Goal: Information Seeking & Learning: Learn about a topic

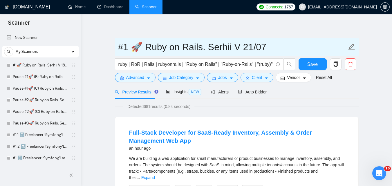
click at [195, 50] on input "#1 🚀 Ruby on Rails. Serhii V 21/07" at bounding box center [232, 47] width 229 height 15
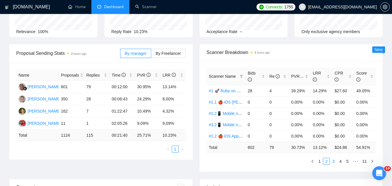
click at [335, 162] on link "3" at bounding box center [333, 161] width 6 height 6
click at [342, 160] on link "4" at bounding box center [340, 161] width 6 height 6
click at [342, 160] on link "5" at bounding box center [340, 161] width 6 height 6
click at [340, 161] on link "6" at bounding box center [340, 161] width 6 height 6
click at [341, 162] on link "7" at bounding box center [340, 161] width 6 height 6
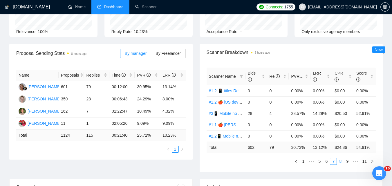
click at [341, 164] on link "8" at bounding box center [340, 161] width 6 height 6
click at [349, 163] on link "9" at bounding box center [348, 161] width 6 height 6
click at [357, 162] on link "10" at bounding box center [356, 161] width 8 height 6
click at [363, 162] on link "11" at bounding box center [365, 161] width 8 height 6
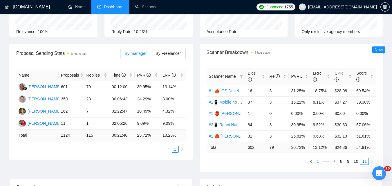
click at [320, 160] on link "1" at bounding box center [318, 161] width 6 height 6
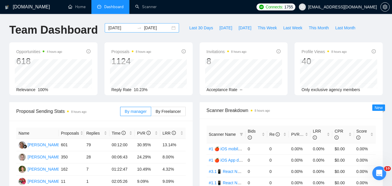
click at [145, 26] on input "2025-08-31" at bounding box center [157, 28] width 26 height 6
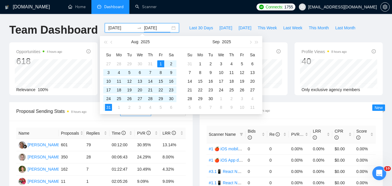
click at [127, 25] on input "2025-08-01" at bounding box center [121, 28] width 26 height 6
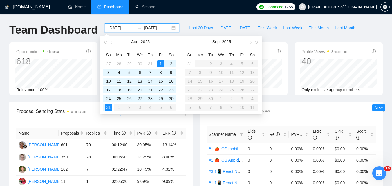
click at [200, 66] on table "Su Mo Tu We Th Fr Sa 31 1 2 3 4 5 6 7 8 9 10 11 12 13 14 15 16 17 18 19 20 21 2…" at bounding box center [221, 81] width 73 height 62
click at [118, 108] on table "Su Mo Tu We Th Fr Sa 27 28 29 30 31 1 2 3 4 5 6 7 8 9 10 11 12 13 14 15 16 17 1…" at bounding box center [139, 81] width 73 height 62
click at [117, 28] on input "2025-08-01" at bounding box center [121, 28] width 26 height 6
type input "2025-09-01"
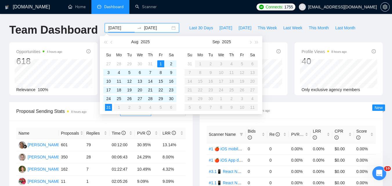
click at [159, 28] on input "2025-08-31" at bounding box center [157, 28] width 26 height 6
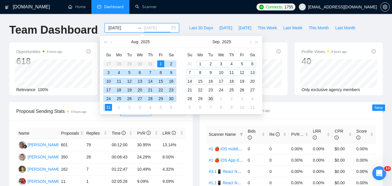
type input "2025-09-30"
click at [211, 97] on div "30" at bounding box center [210, 98] width 7 height 7
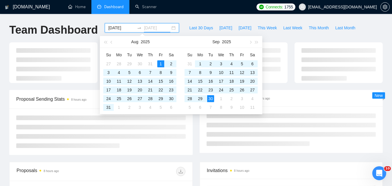
type input "2025-08-01"
type input "2025-09-30"
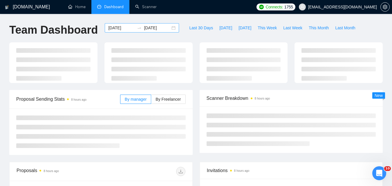
click at [129, 27] on input "2025-08-01" at bounding box center [121, 28] width 26 height 6
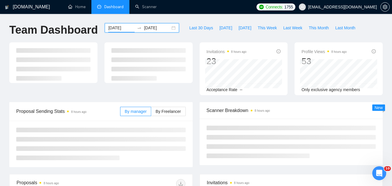
click at [126, 28] on input "2025-08-01" at bounding box center [121, 28] width 26 height 6
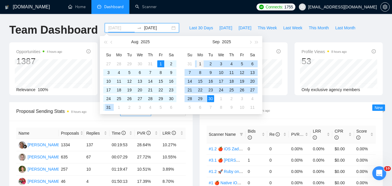
type input "2025-09-01"
click at [202, 65] on div "1" at bounding box center [200, 63] width 7 height 7
drag, startPoint x: 202, startPoint y: 65, endPoint x: 189, endPoint y: 19, distance: 48.0
click at [202, 65] on div "1" at bounding box center [200, 63] width 7 height 7
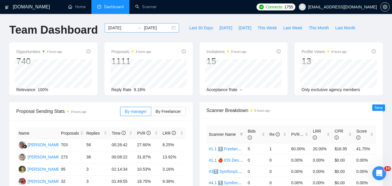
click at [165, 28] on input "2025-09-29" at bounding box center [157, 28] width 26 height 6
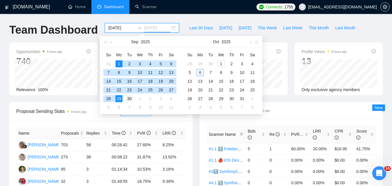
type input "2025-09-30"
click at [132, 98] on div "30" at bounding box center [129, 98] width 7 height 7
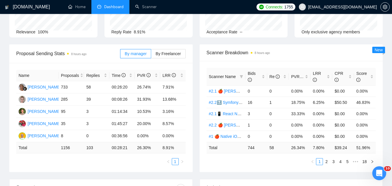
scroll to position [58, 0]
click at [328, 162] on link "2" at bounding box center [327, 161] width 6 height 6
click at [333, 160] on link "3" at bounding box center [333, 161] width 6 height 6
click at [341, 162] on link "4" at bounding box center [340, 161] width 6 height 6
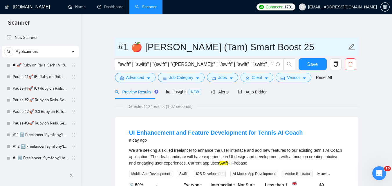
click at [159, 40] on input "#1 🍎 [PERSON_NAME] (Tam) Smart Boost 25" at bounding box center [232, 47] width 229 height 15
click at [158, 40] on input "#1 🍎 [PERSON_NAME] (Tam) Smart Boost 25" at bounding box center [232, 47] width 229 height 15
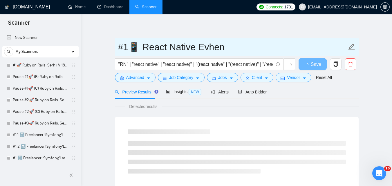
click at [218, 42] on input "#1📱 React Native Evhen" at bounding box center [232, 47] width 229 height 15
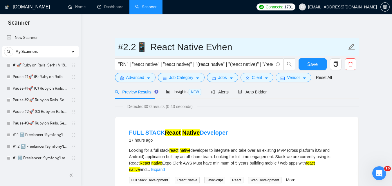
click at [174, 46] on input "#2.2📱 React Native Evhen" at bounding box center [232, 47] width 229 height 15
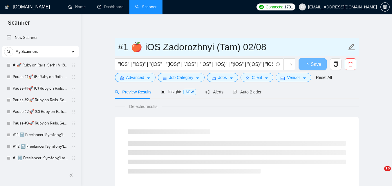
click at [189, 47] on input "#1 🍎 iOS Zadorozhnyi (Tam) 02/08" at bounding box center [232, 47] width 229 height 15
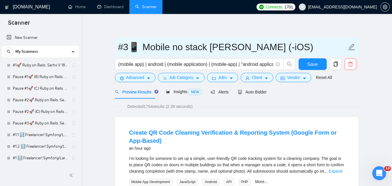
click at [164, 50] on input "#3📱 Mobile no stack [PERSON_NAME] (-iOS)" at bounding box center [232, 47] width 229 height 15
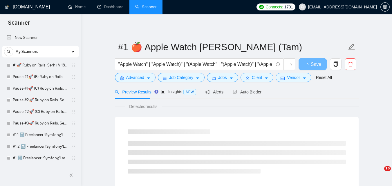
click at [172, 44] on input "#1 🍎 Apple Watch [PERSON_NAME] (Tam)" at bounding box center [232, 47] width 229 height 15
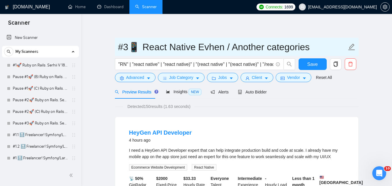
click at [144, 44] on input "#3📱 React Native Evhen / Another categories" at bounding box center [232, 47] width 229 height 15
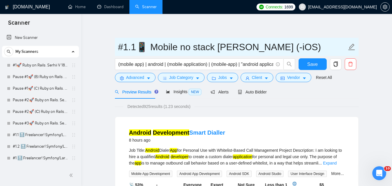
click at [160, 52] on input "#1.1📱 Mobile no stack [PERSON_NAME] (-iOS)" at bounding box center [232, 47] width 229 height 15
click at [161, 49] on input "#1.1📱 Mobile no stack [PERSON_NAME] (-iOS)" at bounding box center [232, 47] width 229 height 15
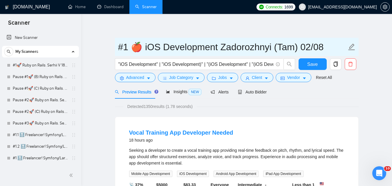
click at [167, 46] on input "#1 🍎 iOS Development Zadorozhnyi (Tam) 02/08" at bounding box center [232, 47] width 229 height 15
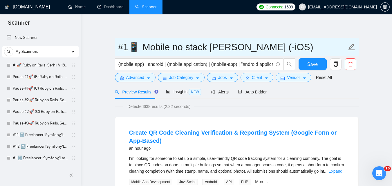
click at [205, 45] on input "#1📱 Mobile no stack [PERSON_NAME] (-iOS)" at bounding box center [232, 47] width 229 height 15
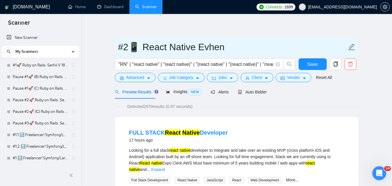
click at [174, 51] on input "#2📱 React Native Evhen" at bounding box center [232, 47] width 229 height 15
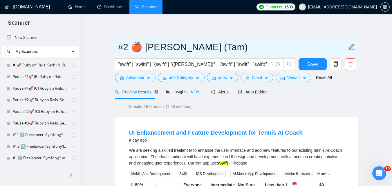
click at [196, 44] on input "#2 🍎 [PERSON_NAME] (Tam)" at bounding box center [232, 47] width 229 height 15
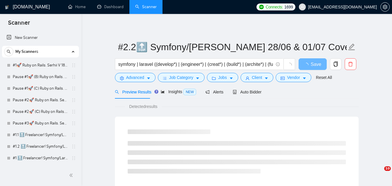
click at [138, 44] on input "#2.2🔝 Symfony/[PERSON_NAME] 28/06 & 01/07 CoverLetter changed+10/07 P.S. added" at bounding box center [232, 47] width 229 height 15
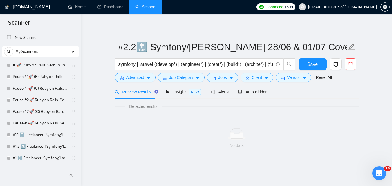
click at [218, 15] on div "GigRadar.io Home Dashboard Scanner Connects: 1699 serhii.verzhbytskyi@snotor.pr…" at bounding box center [236, 103] width 311 height 207
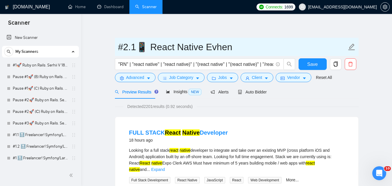
drag, startPoint x: 149, startPoint y: 48, endPoint x: 227, endPoint y: 45, distance: 78.5
click at [227, 45] on input "#2.1📱 React Native Evhen" at bounding box center [232, 47] width 229 height 15
drag, startPoint x: 117, startPoint y: 45, endPoint x: 227, endPoint y: 49, distance: 109.6
click at [227, 49] on span "#2.1📱 React Native Evhen" at bounding box center [237, 47] width 244 height 18
type input "#2.1📱 React Native Evhen"
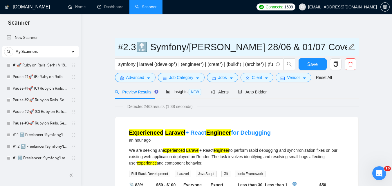
click at [204, 40] on input "#2.3🔝 Symfony/[PERSON_NAME] 28/06 & 01/07 CoverLetter changed+10/07 P.S. added" at bounding box center [232, 47] width 229 height 15
click at [204, 43] on input "#2.3🔝 Symfony/[PERSON_NAME] 28/06 & 01/07 CoverLetter changed+10/07 P.S. added" at bounding box center [232, 47] width 229 height 15
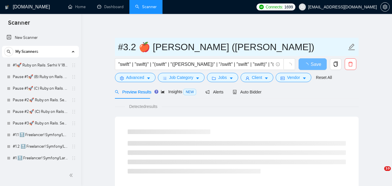
click at [134, 46] on input "#3.2 🍎 [PERSON_NAME] ([PERSON_NAME])" at bounding box center [232, 47] width 229 height 15
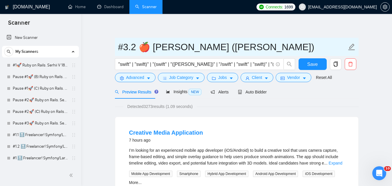
drag, startPoint x: 136, startPoint y: 49, endPoint x: 270, endPoint y: 48, distance: 133.3
drag, startPoint x: 265, startPoint y: 46, endPoint x: 111, endPoint y: 39, distance: 154.3
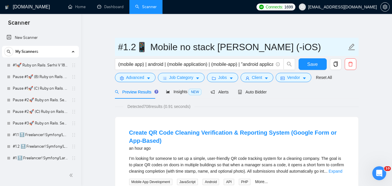
drag, startPoint x: 119, startPoint y: 47, endPoint x: 261, endPoint y: 47, distance: 141.7
click at [261, 47] on input "#1.2📱 Mobile no stack [PERSON_NAME] (-iOS)" at bounding box center [232, 47] width 229 height 15
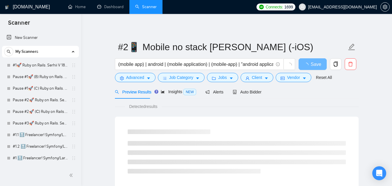
click at [282, 48] on span "#2📱 Mobile no stack [PERSON_NAME] (-iOS)" at bounding box center [237, 47] width 244 height 18
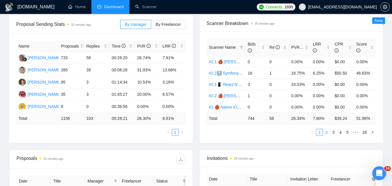
click at [328, 131] on link "2" at bounding box center [327, 132] width 6 height 6
click at [332, 132] on link "3" at bounding box center [333, 132] width 6 height 6
click at [335, 132] on link "3" at bounding box center [333, 132] width 6 height 6
click at [342, 133] on link "4" at bounding box center [340, 132] width 6 height 6
click at [340, 132] on link "5" at bounding box center [340, 132] width 6 height 6
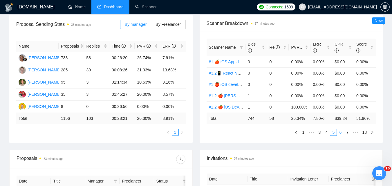
click at [340, 132] on link "6" at bounding box center [340, 132] width 6 height 6
click at [341, 132] on link "7" at bounding box center [340, 132] width 6 height 6
drag, startPoint x: 341, startPoint y: 134, endPoint x: 339, endPoint y: 138, distance: 4.2
click at [340, 134] on link "8" at bounding box center [340, 132] width 6 height 6
click at [339, 133] on link "9" at bounding box center [339, 132] width 6 height 6
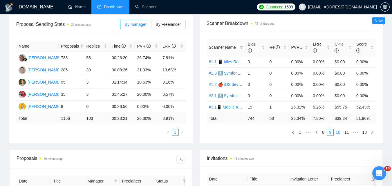
click at [338, 130] on link "10" at bounding box center [338, 132] width 8 height 6
click at [340, 132] on link "11" at bounding box center [338, 132] width 8 height 6
click at [339, 133] on link "12" at bounding box center [338, 132] width 8 height 6
click at [339, 133] on link "13" at bounding box center [338, 132] width 8 height 6
click at [342, 131] on link "14" at bounding box center [338, 132] width 8 height 6
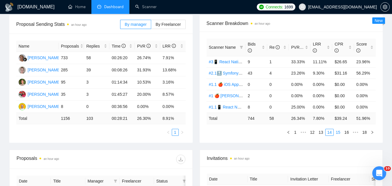
click at [339, 133] on link "15" at bounding box center [338, 132] width 8 height 6
click at [349, 134] on link "16" at bounding box center [348, 132] width 8 height 6
click at [354, 133] on link "17" at bounding box center [356, 132] width 8 height 6
click at [365, 135] on link "18" at bounding box center [365, 132] width 8 height 6
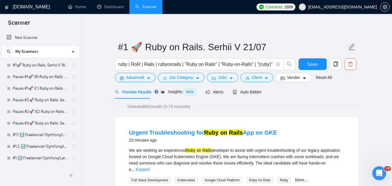
drag, startPoint x: 0, startPoint y: 0, endPoint x: 110, endPoint y: 36, distance: 116.2
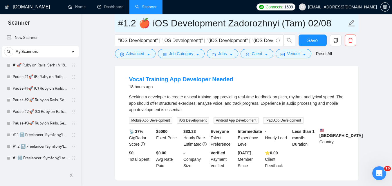
scroll to position [33, 0]
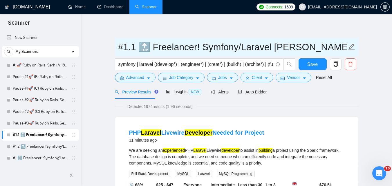
click at [197, 47] on input "#1.1 🔝 Freelancer! Symfony/Laravel [PERSON_NAME] 15/03 CoverLetter changed" at bounding box center [232, 47] width 229 height 15
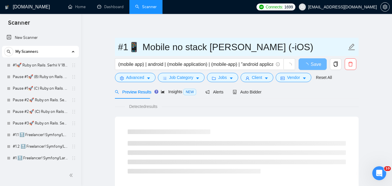
drag, startPoint x: 0, startPoint y: 0, endPoint x: 286, endPoint y: 50, distance: 290.6
click at [286, 50] on input "#1📱 Mobile no stack [PERSON_NAME] (-iOS)" at bounding box center [232, 47] width 229 height 15
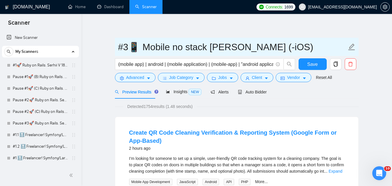
drag, startPoint x: 117, startPoint y: 48, endPoint x: 287, endPoint y: 47, distance: 169.9
click at [287, 47] on span "#3📱 Mobile no stack [PERSON_NAME] (-iOS)" at bounding box center [237, 47] width 244 height 18
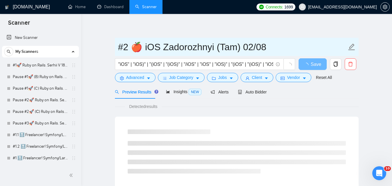
click at [120, 47] on input "#2 🍎 iOS Zadorozhnyi (Tam) 02/08" at bounding box center [232, 47] width 229 height 15
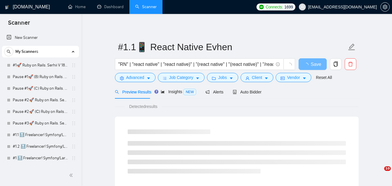
click at [237, 55] on span "#1.1📱 React Native Evhen" at bounding box center [237, 47] width 244 height 18
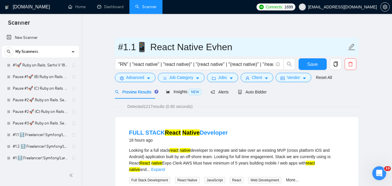
click at [184, 45] on input "#1.1📱 React Native Evhen" at bounding box center [232, 47] width 229 height 15
